Goal: Navigation & Orientation: Find specific page/section

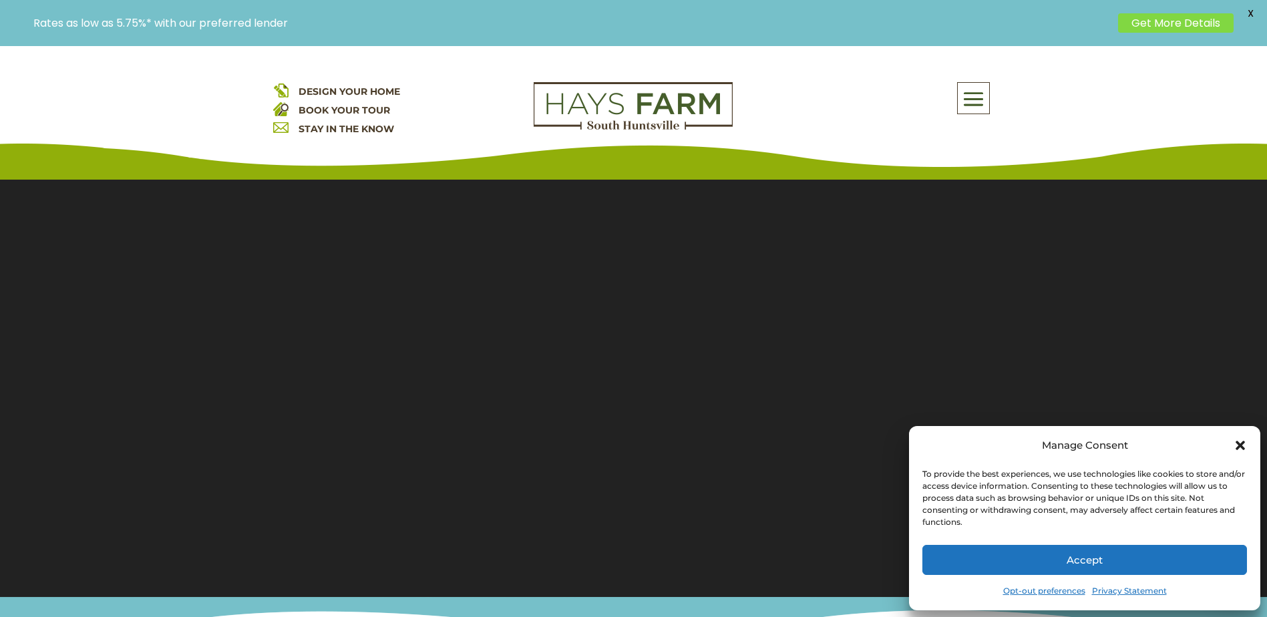
click at [1238, 447] on icon "Close dialog" at bounding box center [1240, 445] width 9 height 9
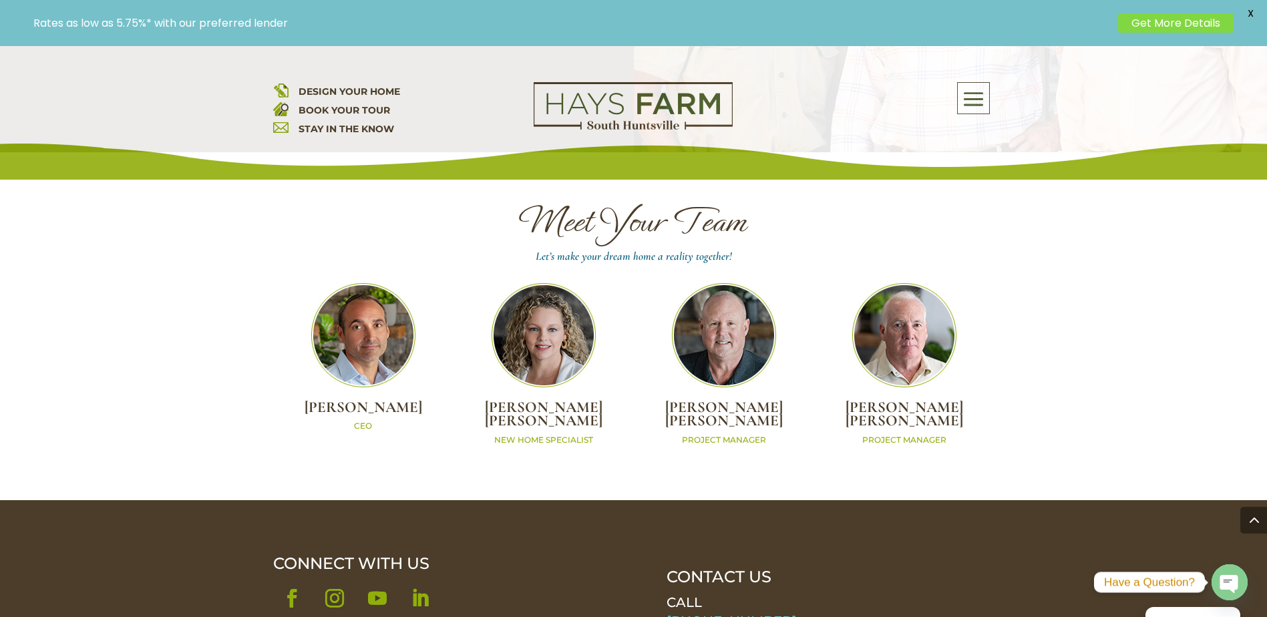
scroll to position [3939, 0]
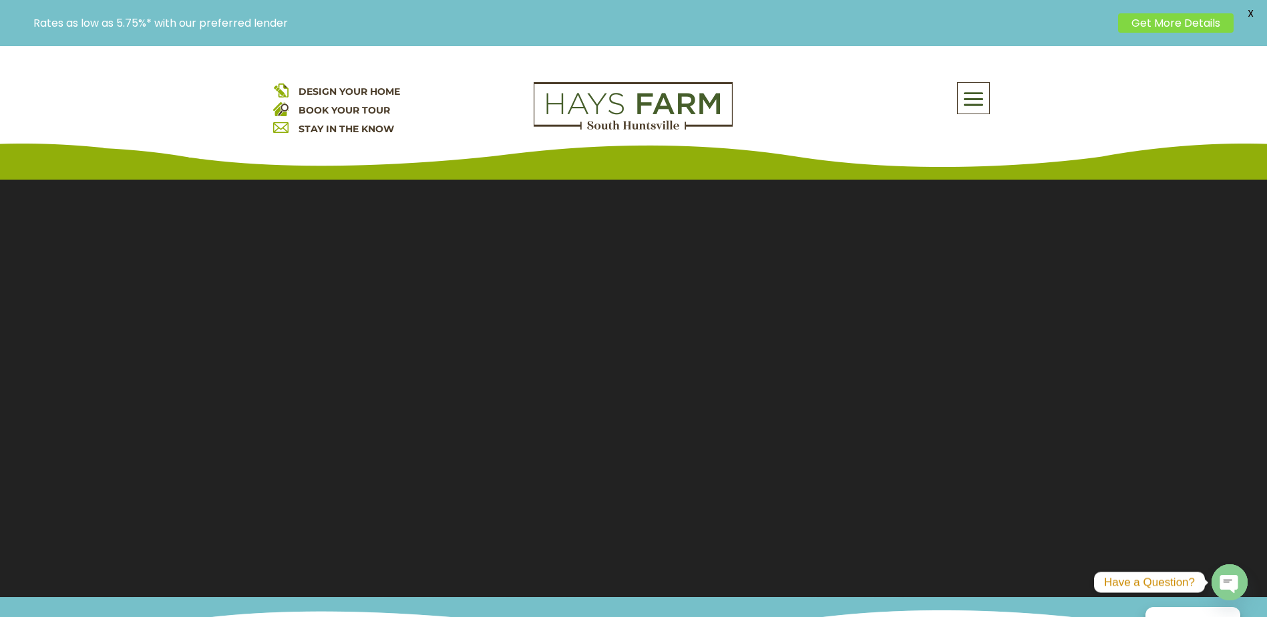
click at [734, 290] on section "Video Player 00:20 00:00 00:32 Use Up/Down Arrow keys to increase or decrease v…" at bounding box center [633, 380] width 1267 height 434
click at [970, 105] on span at bounding box center [973, 99] width 31 height 31
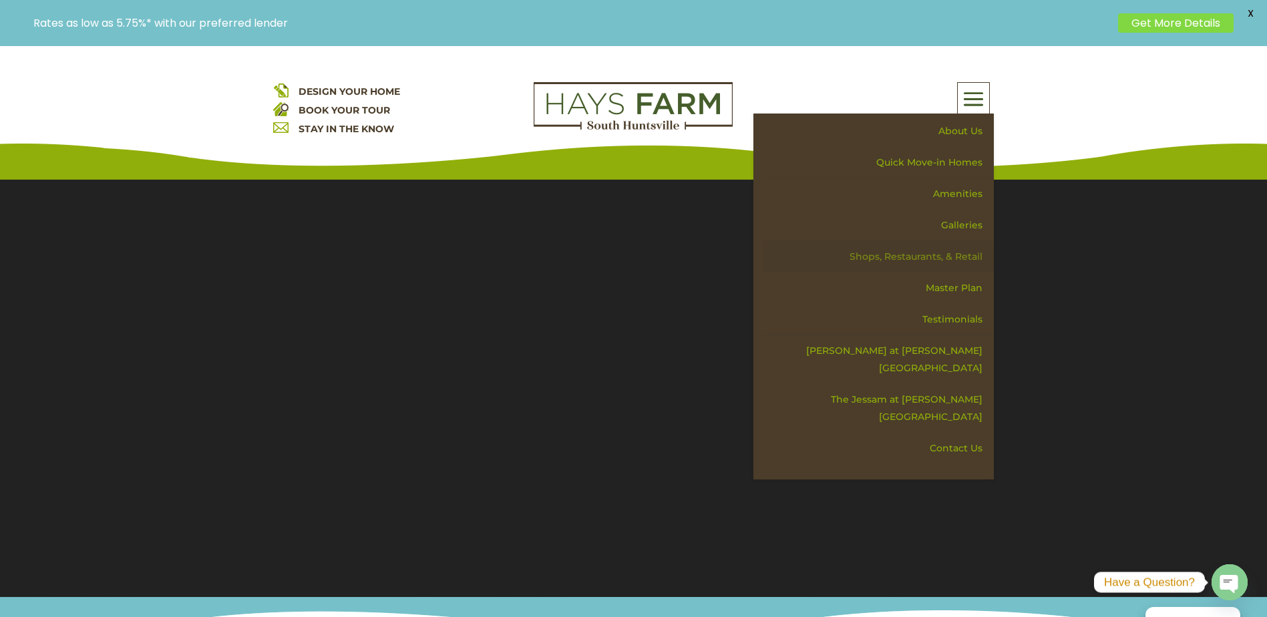
click at [959, 259] on link "Shops, Restaurants, & Retail" at bounding box center [878, 256] width 231 height 31
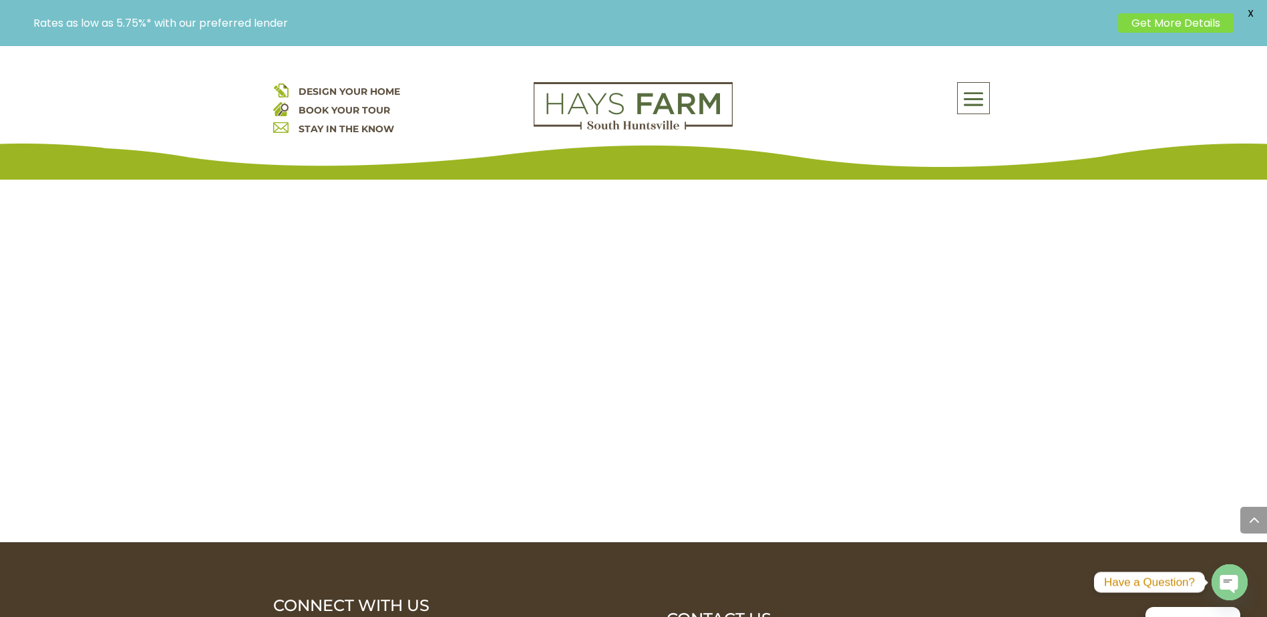
scroll to position [3278, 0]
